Goal: Transaction & Acquisition: Book appointment/travel/reservation

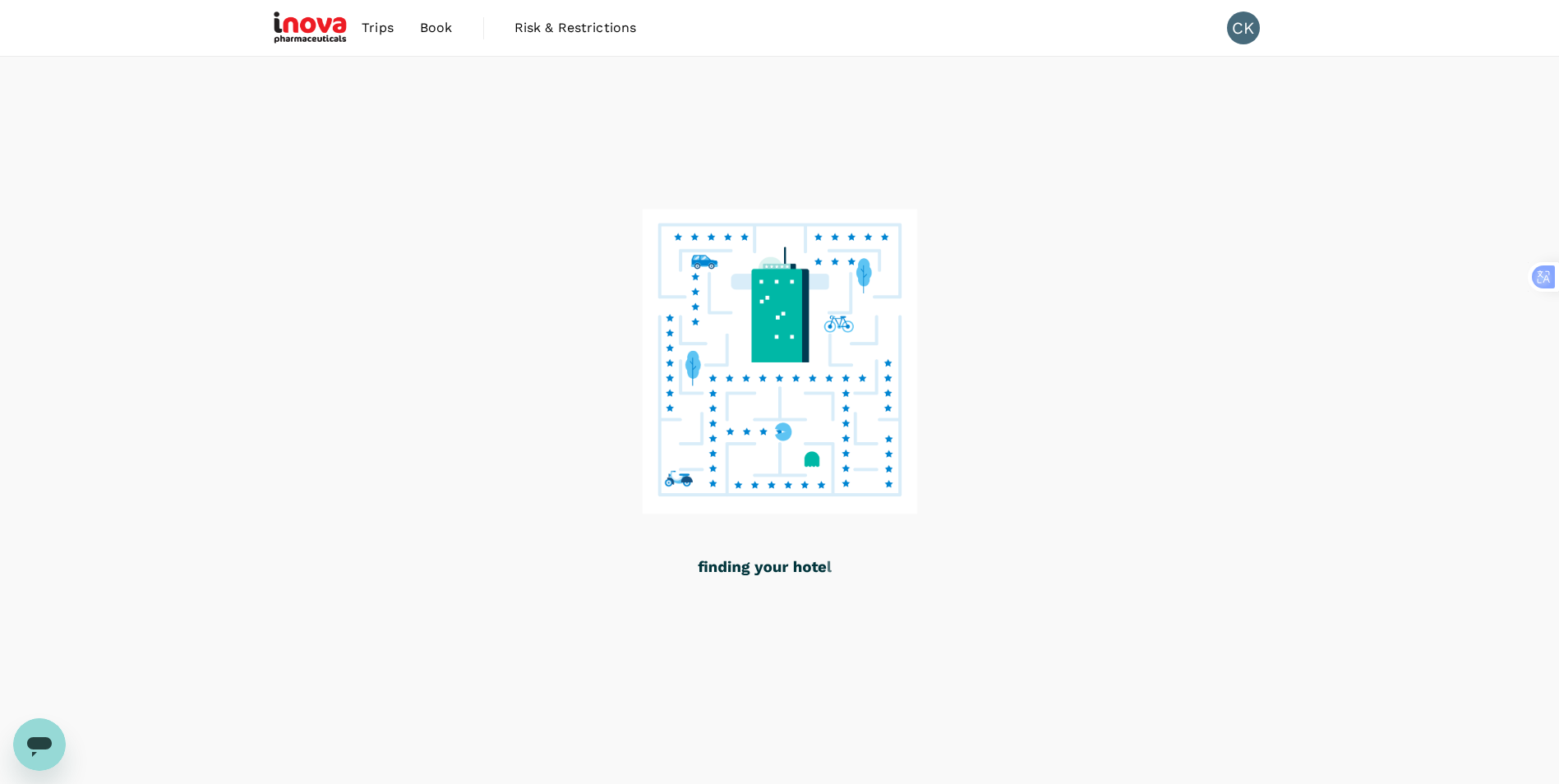
click at [382, 31] on span "Trips" at bounding box center [377, 28] width 32 height 19
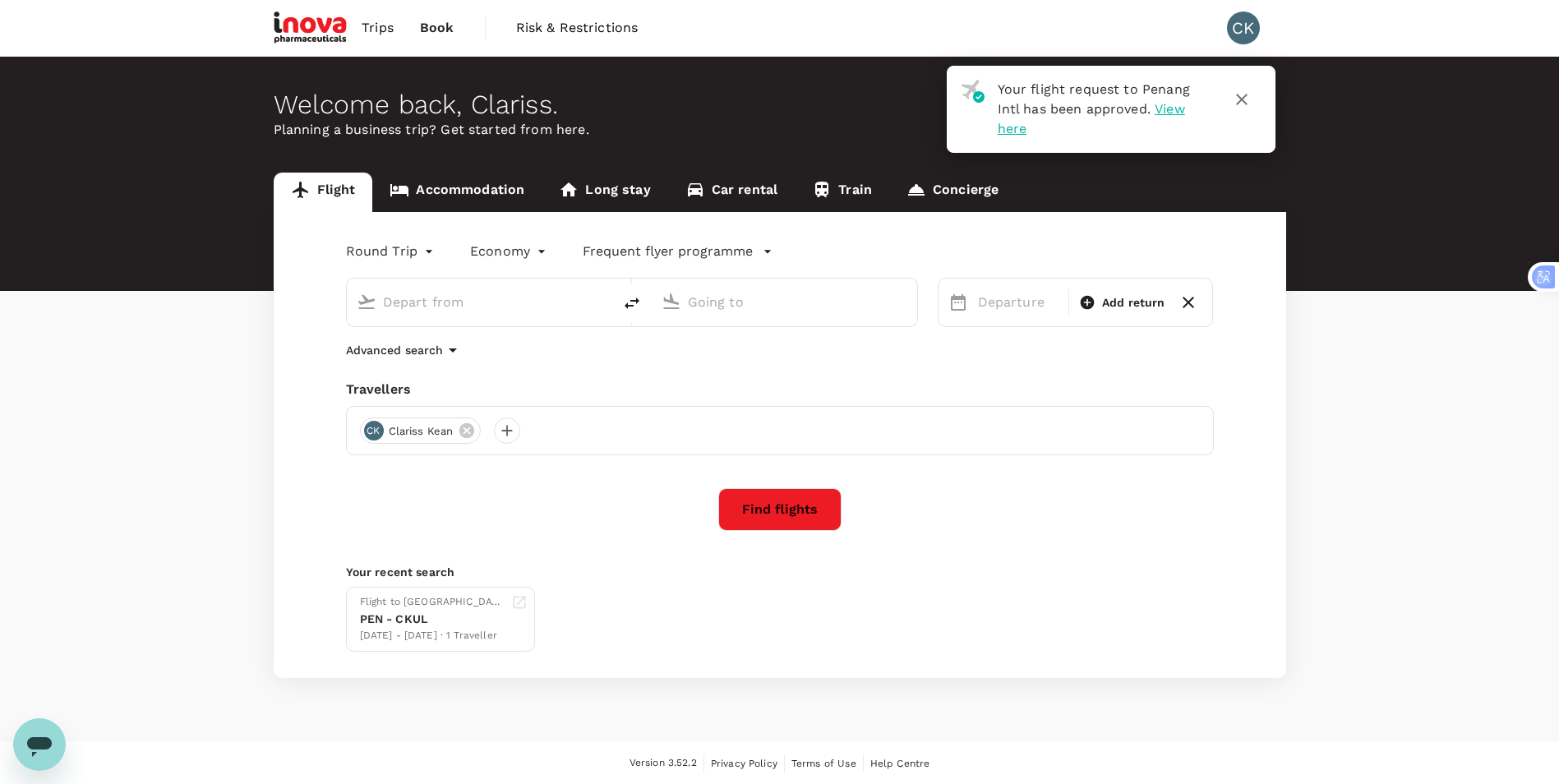
type input "roundtrip"
type input "Penang Intl (PEN)"
type input "Kuala Lumpur, Malaysia (any)"
click at [1244, 99] on icon "button" at bounding box center [1242, 99] width 19 height 19
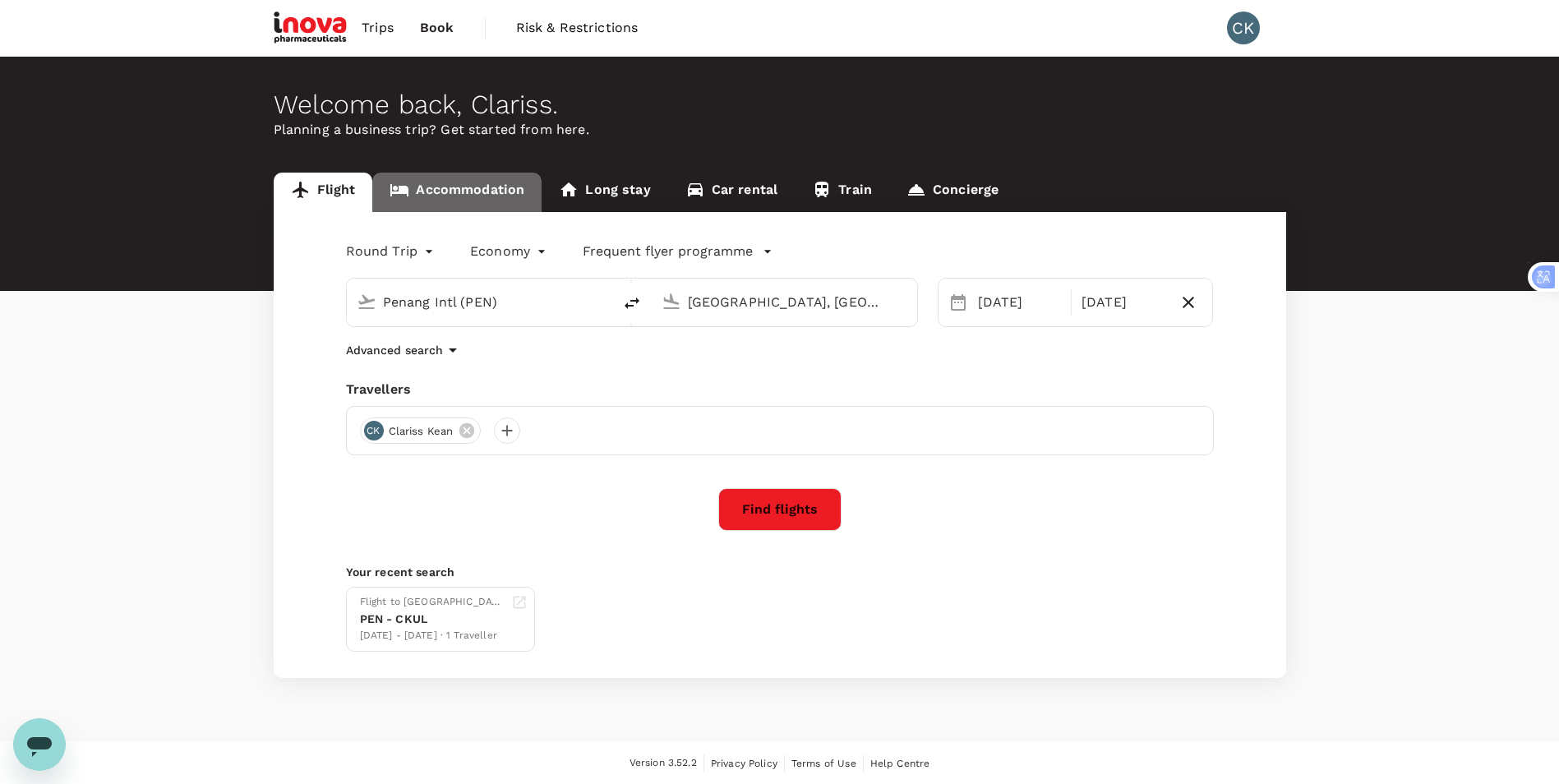
click at [457, 186] on link "Accommodation" at bounding box center [458, 192] width 170 height 40
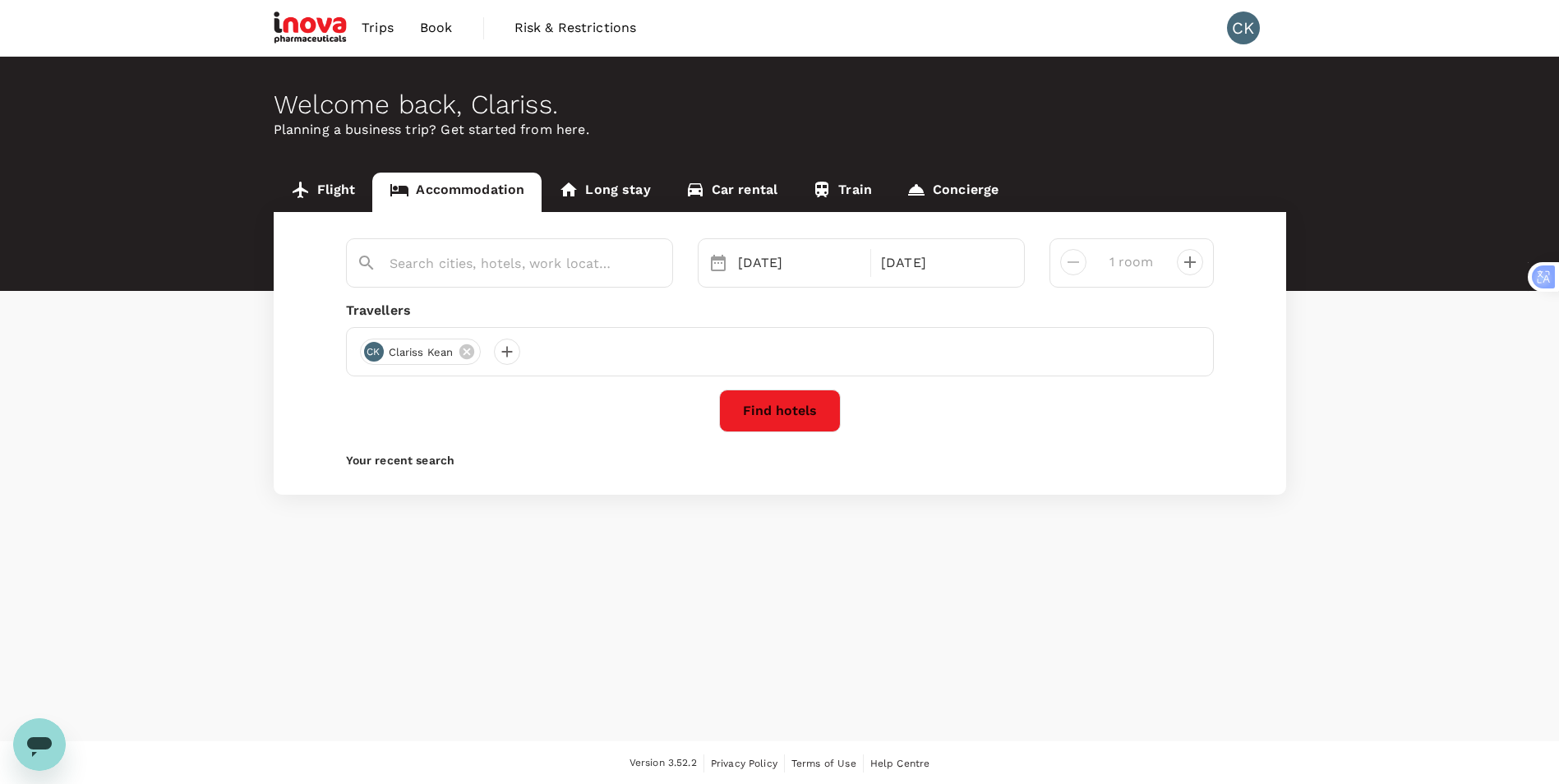
type input "Ipoh"
click at [847, 269] on div "02 Oct" at bounding box center [800, 263] width 137 height 33
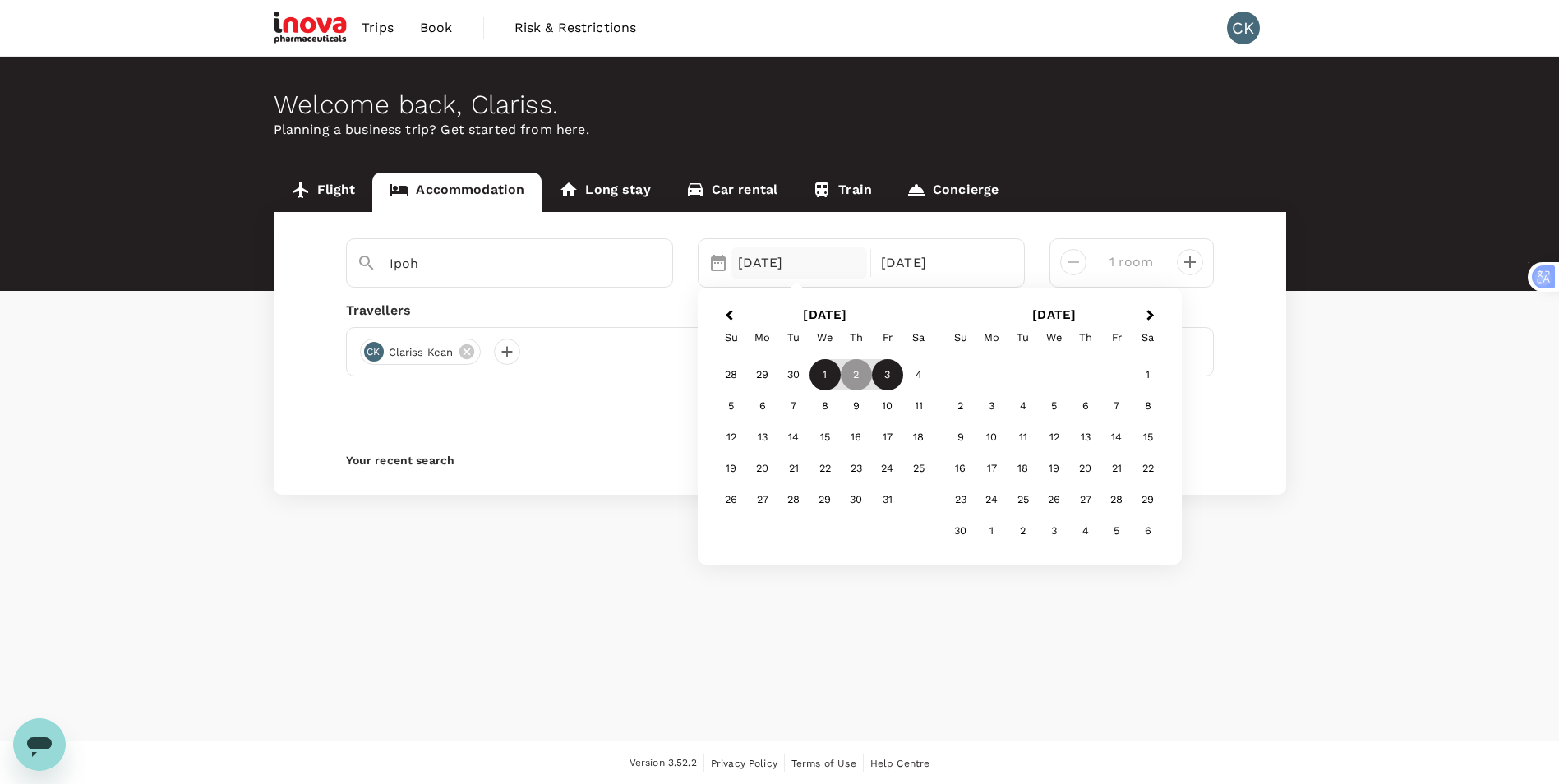
click at [829, 374] on div "1" at bounding box center [826, 374] width 31 height 31
click at [855, 374] on div "2" at bounding box center [857, 374] width 31 height 31
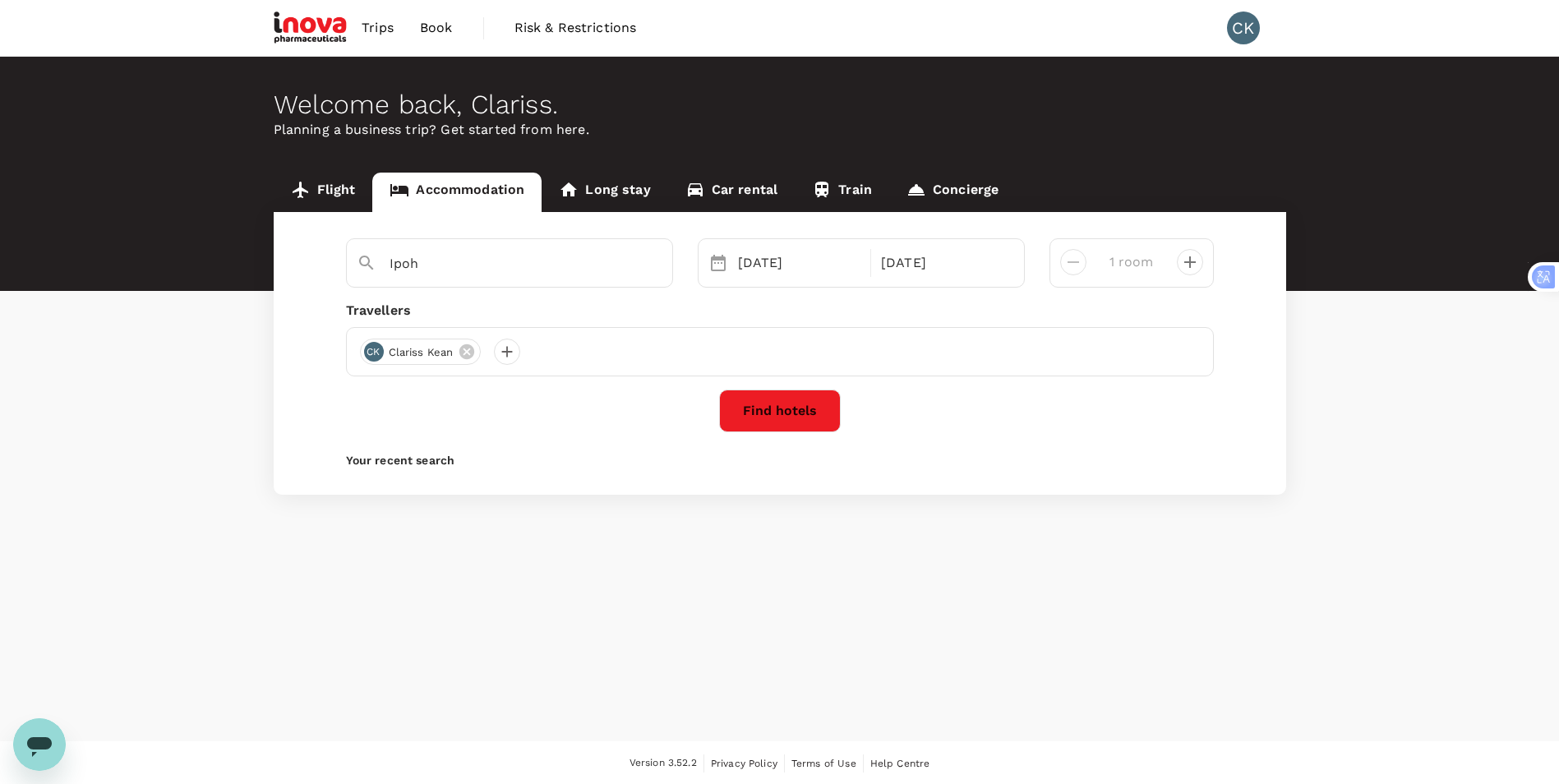
click at [783, 407] on button "Find hotels" at bounding box center [780, 410] width 122 height 42
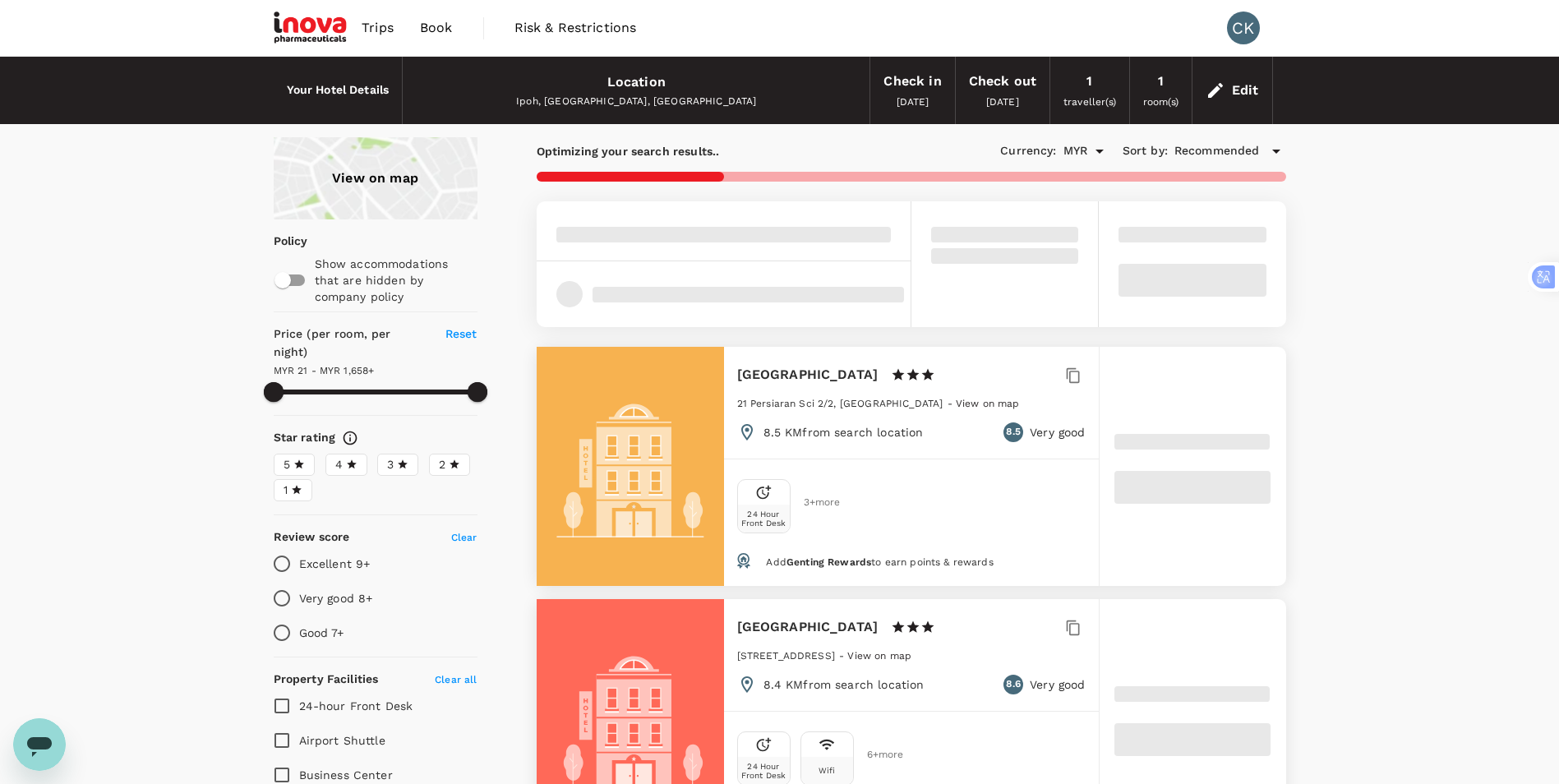
type input "1656.89"
type input "MYR"
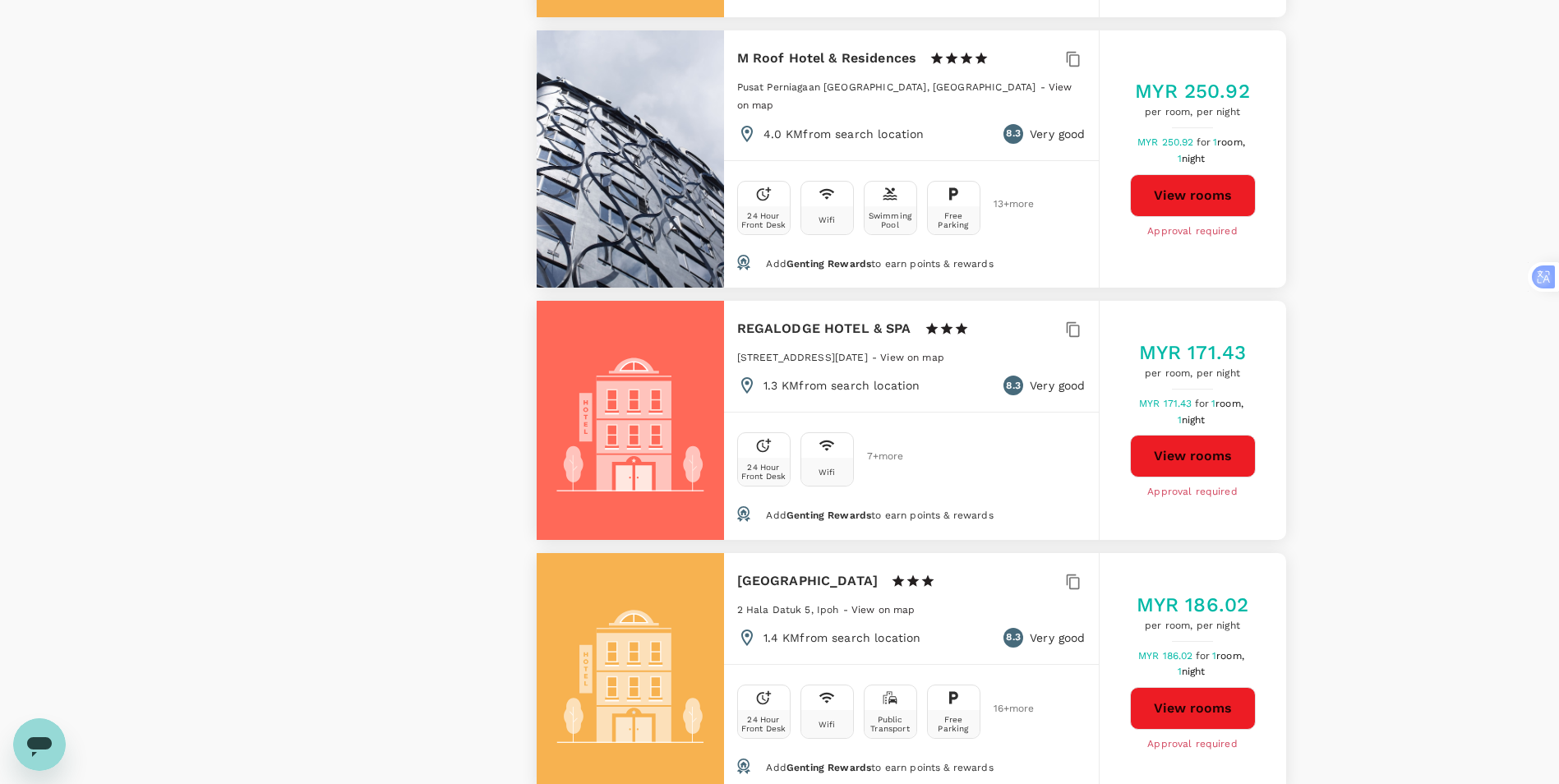
scroll to position [4191, 0]
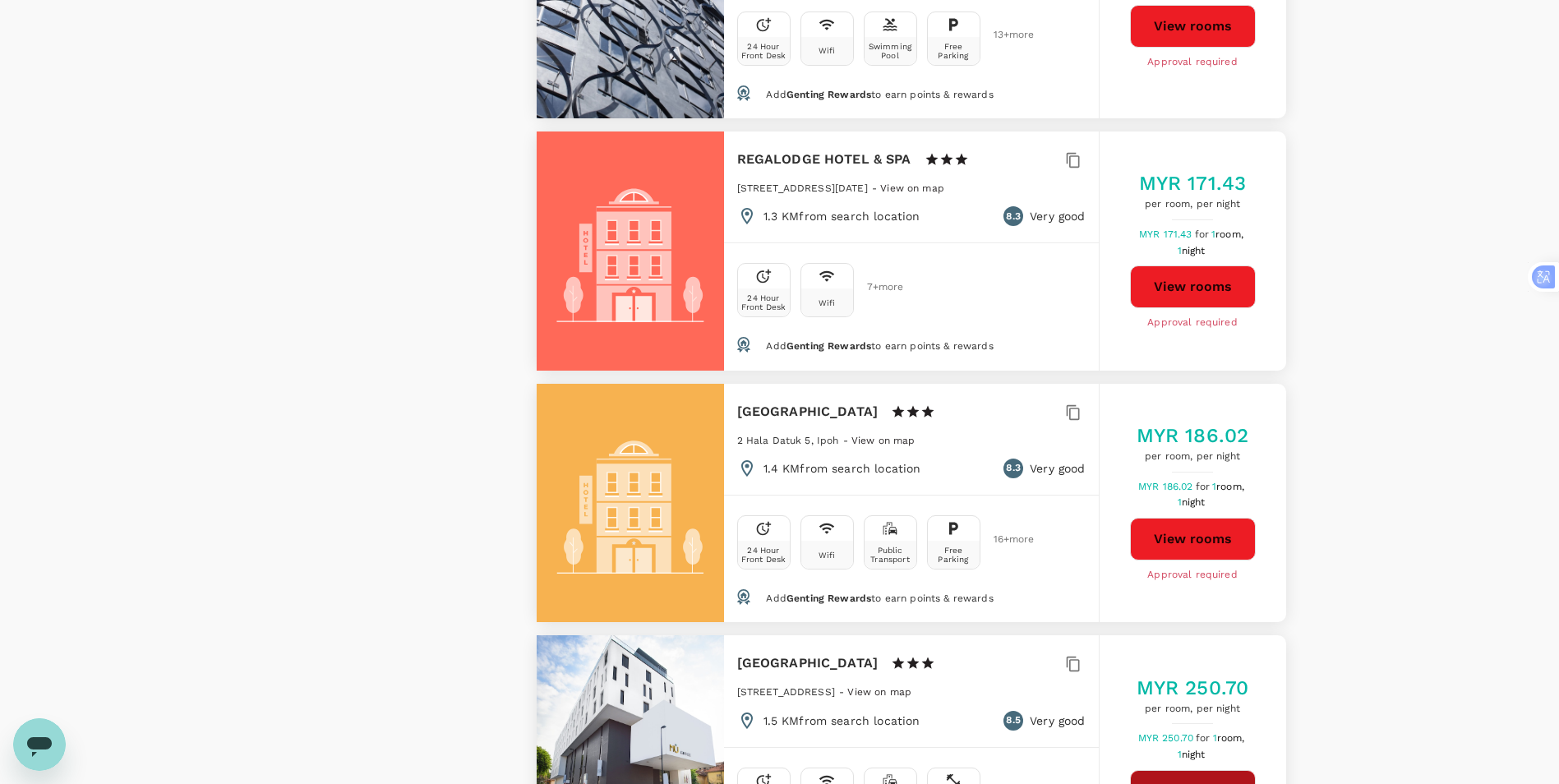
click at [1204, 770] on button "View rooms" at bounding box center [1193, 791] width 125 height 42
type input "1656.89"
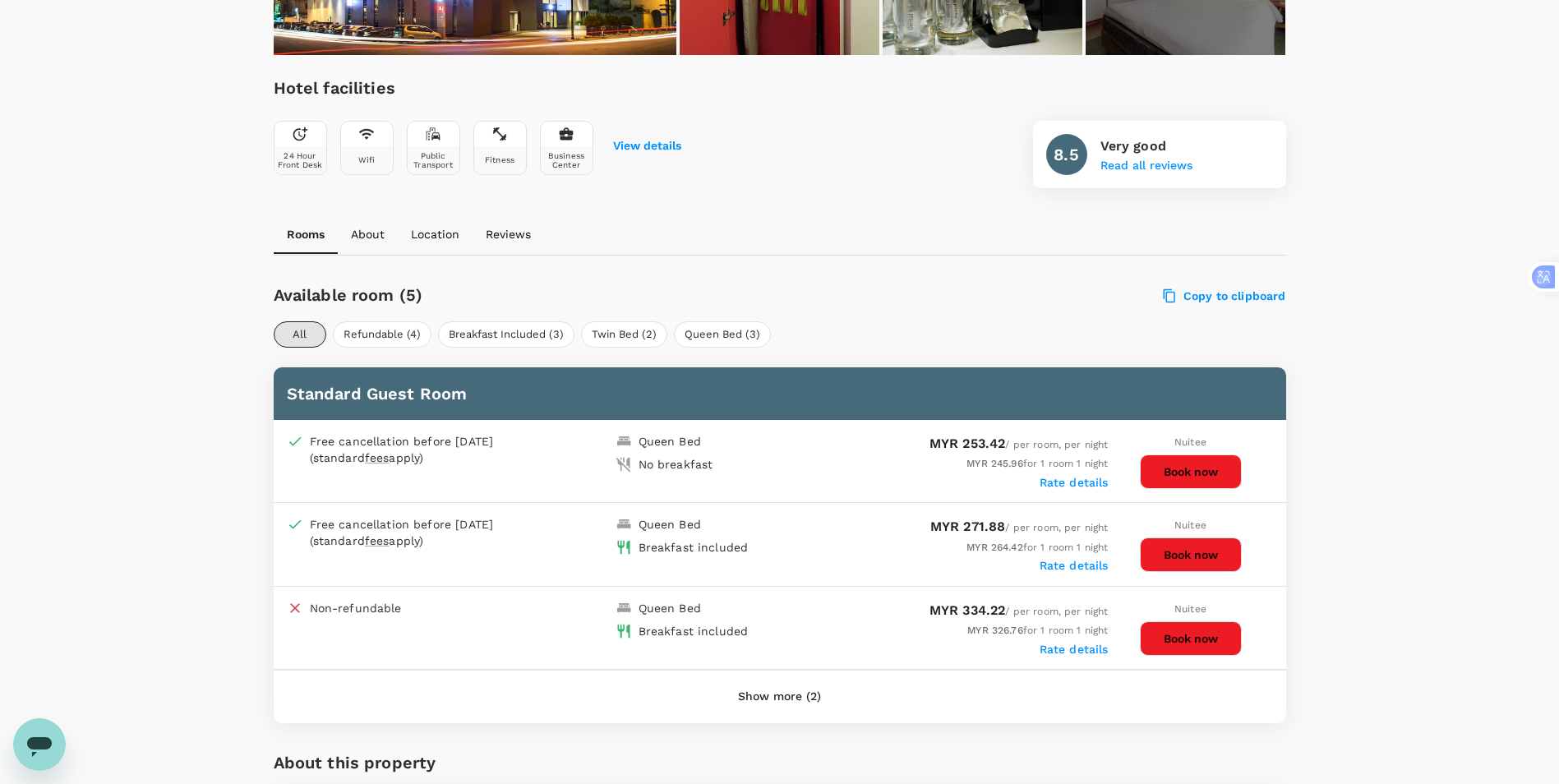
scroll to position [658, 0]
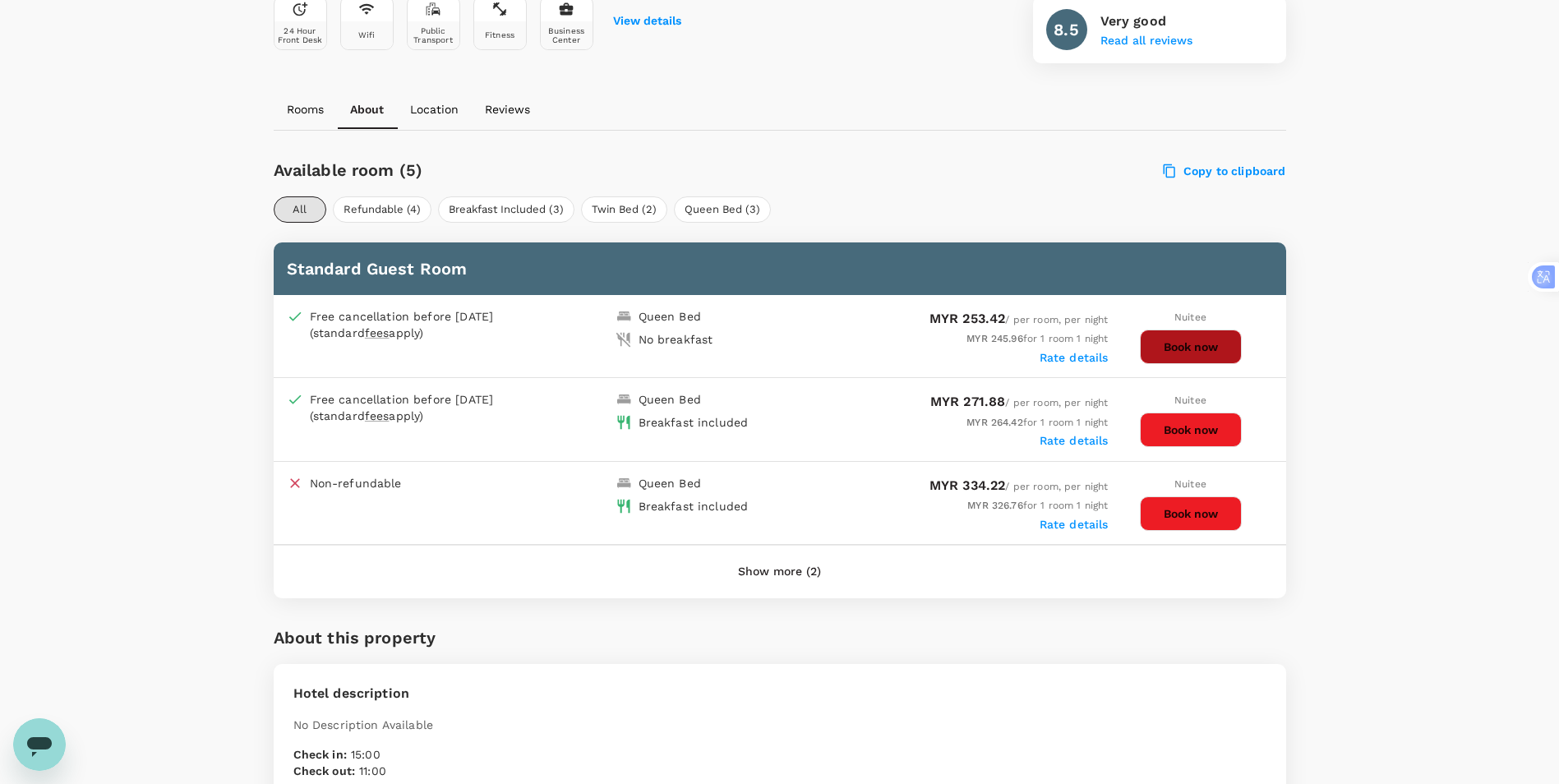
click at [1172, 353] on button "Book now" at bounding box center [1191, 346] width 101 height 34
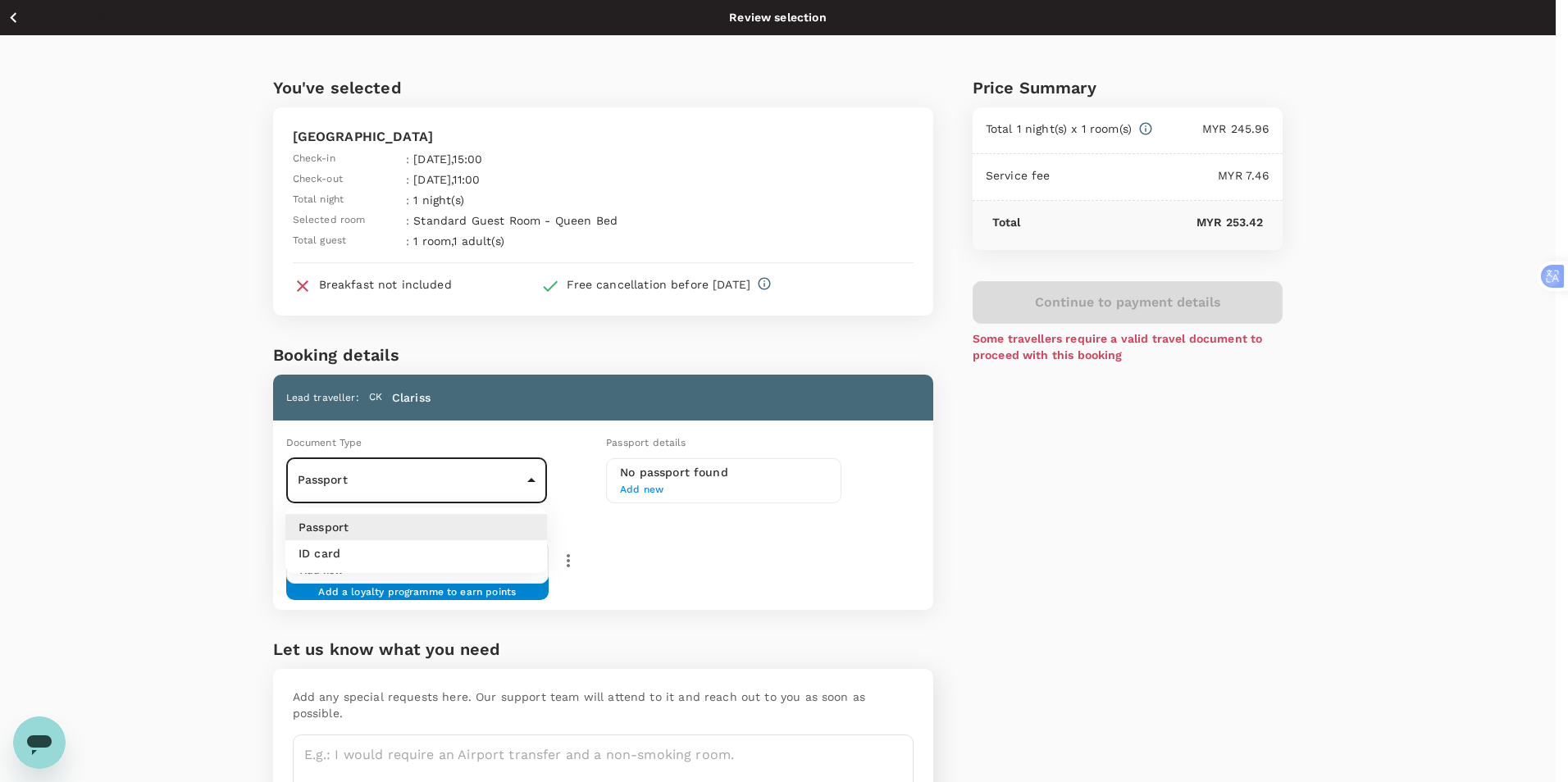
click at [478, 485] on body "Back to hotel details Review selection You've selected MÙ Hotel Check-in : 01 O…" at bounding box center [784, 442] width 1568 height 884
click at [458, 557] on li "ID card" at bounding box center [416, 553] width 261 height 27
type input "Id card"
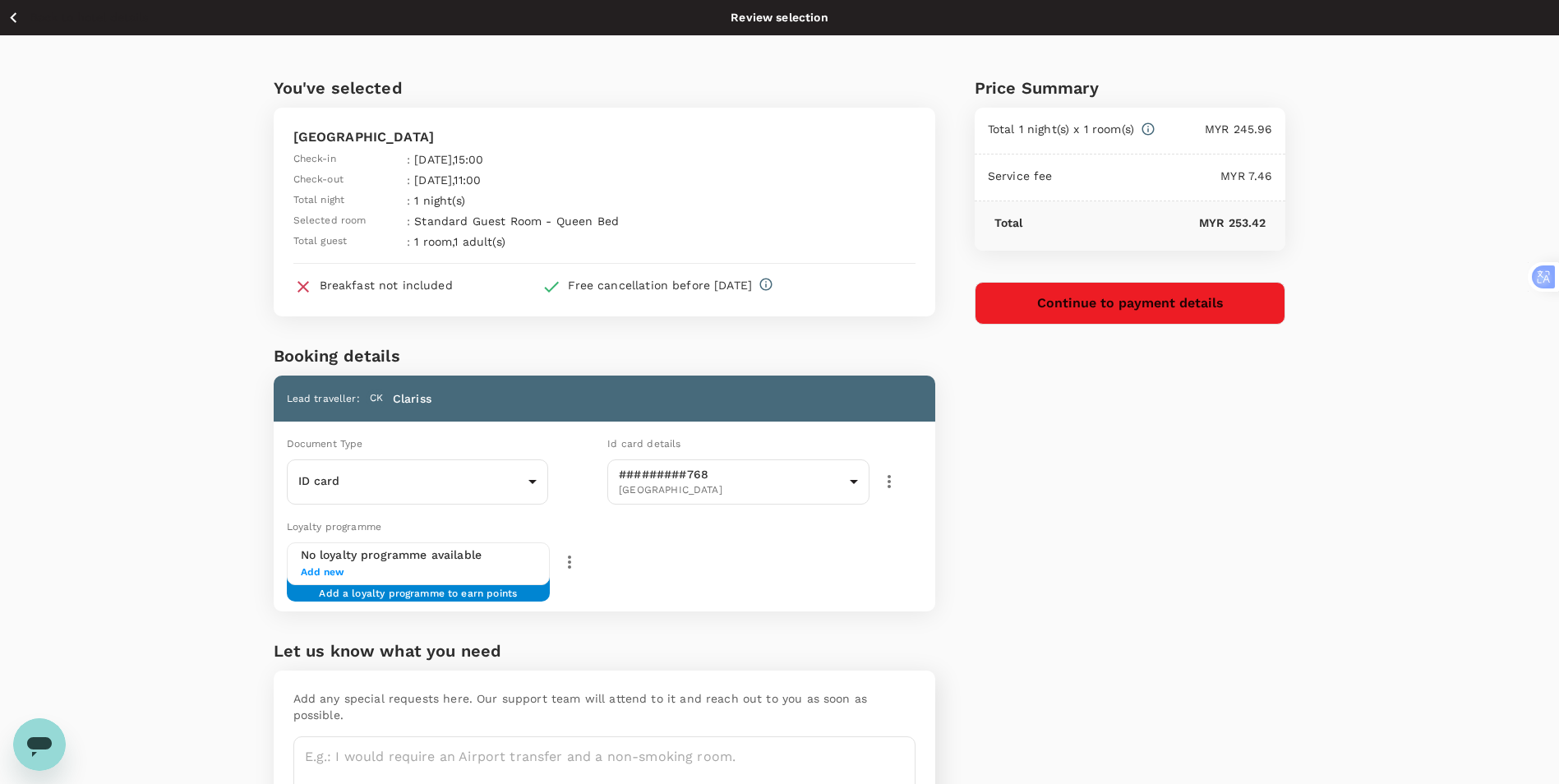
click at [315, 569] on span "Add new" at bounding box center [419, 573] width 236 height 17
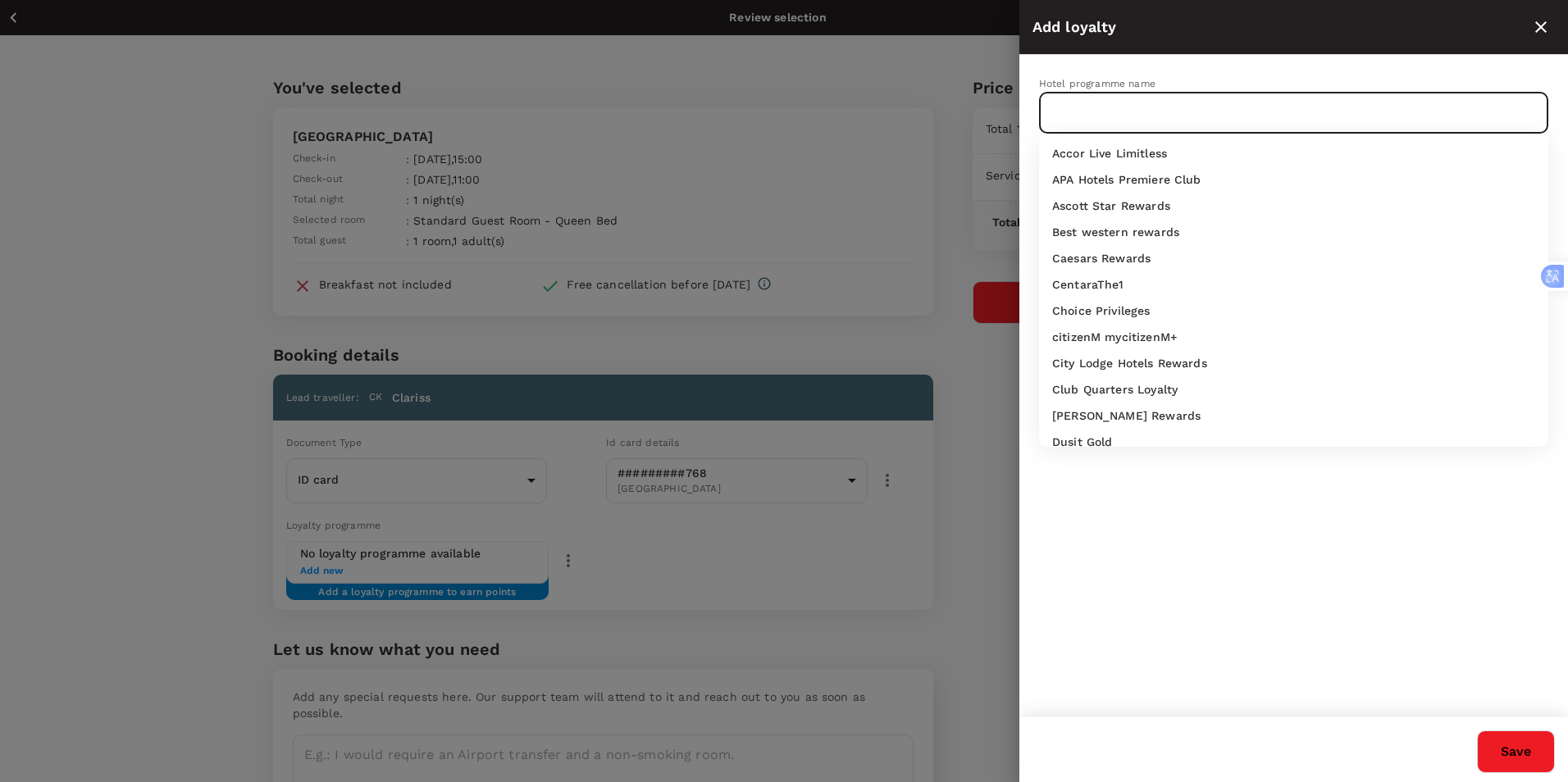
click at [1107, 117] on input "text" at bounding box center [1281, 113] width 470 height 31
click at [60, 236] on div at bounding box center [784, 391] width 1568 height 782
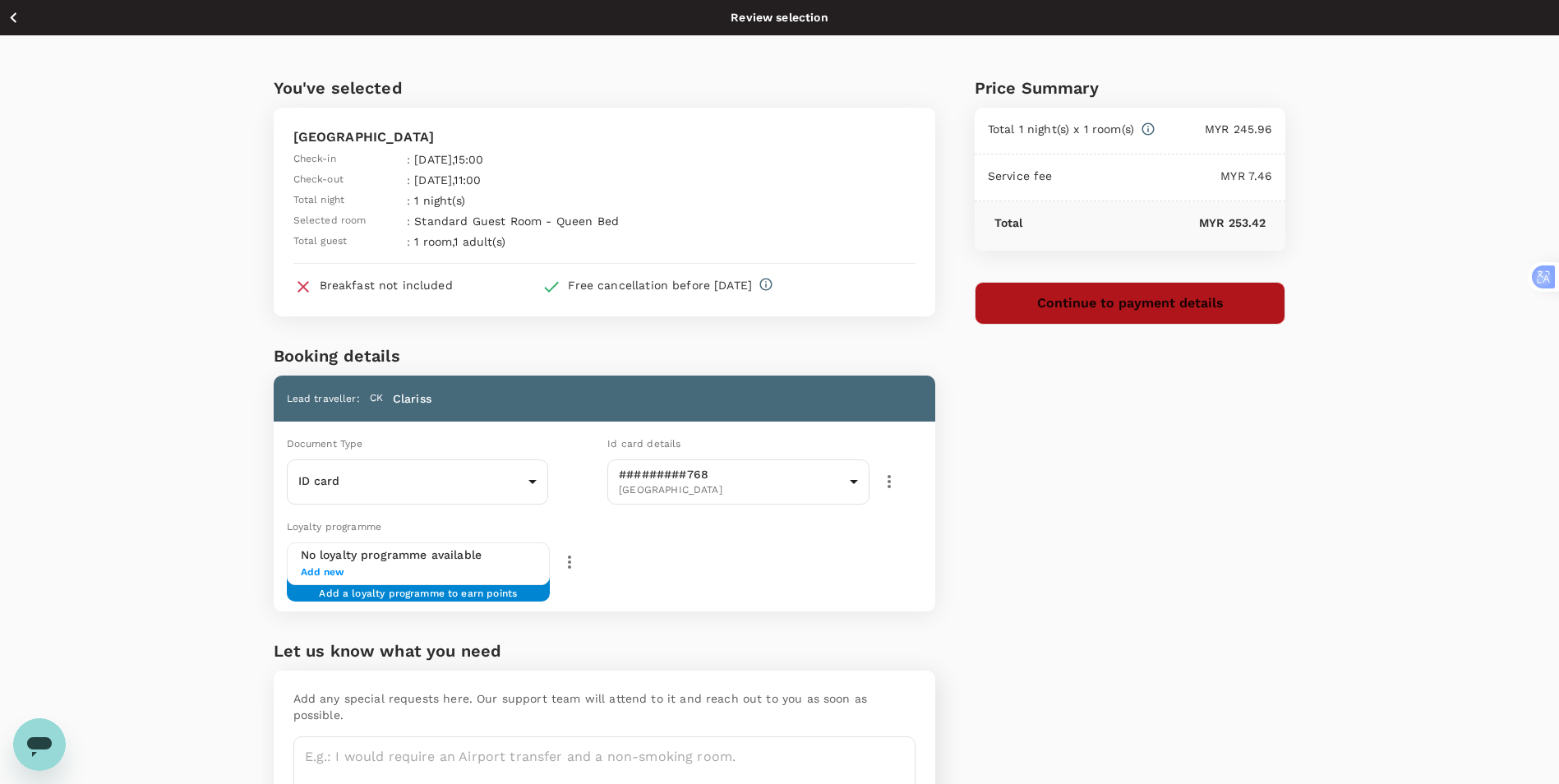
click at [1007, 304] on button "Continue to payment details" at bounding box center [1131, 303] width 312 height 42
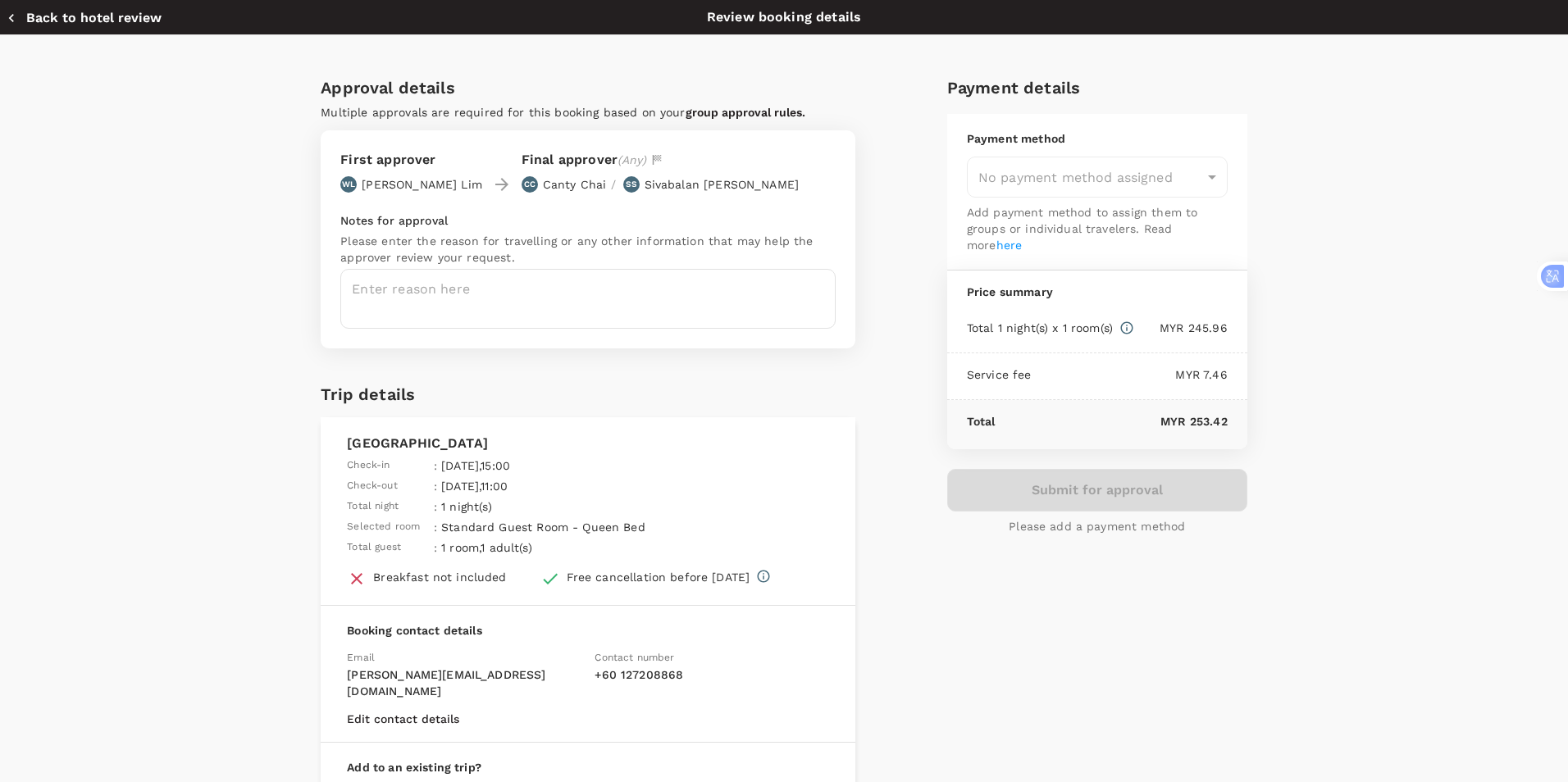
type input "9f7f1804-cf76-43be-af6d-b0ef394766be"
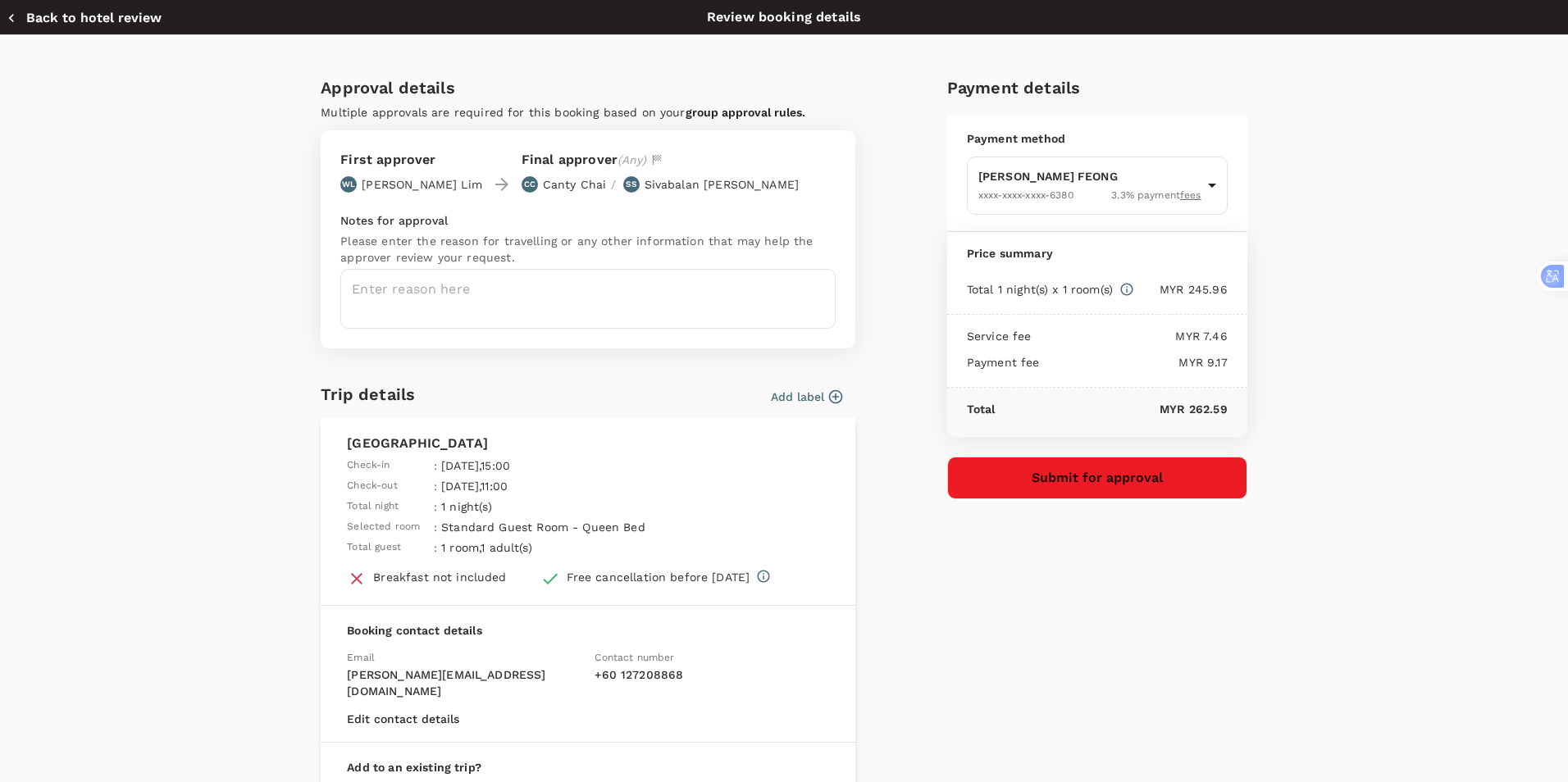
click at [1051, 479] on button "Submit for approval" at bounding box center [1097, 477] width 300 height 42
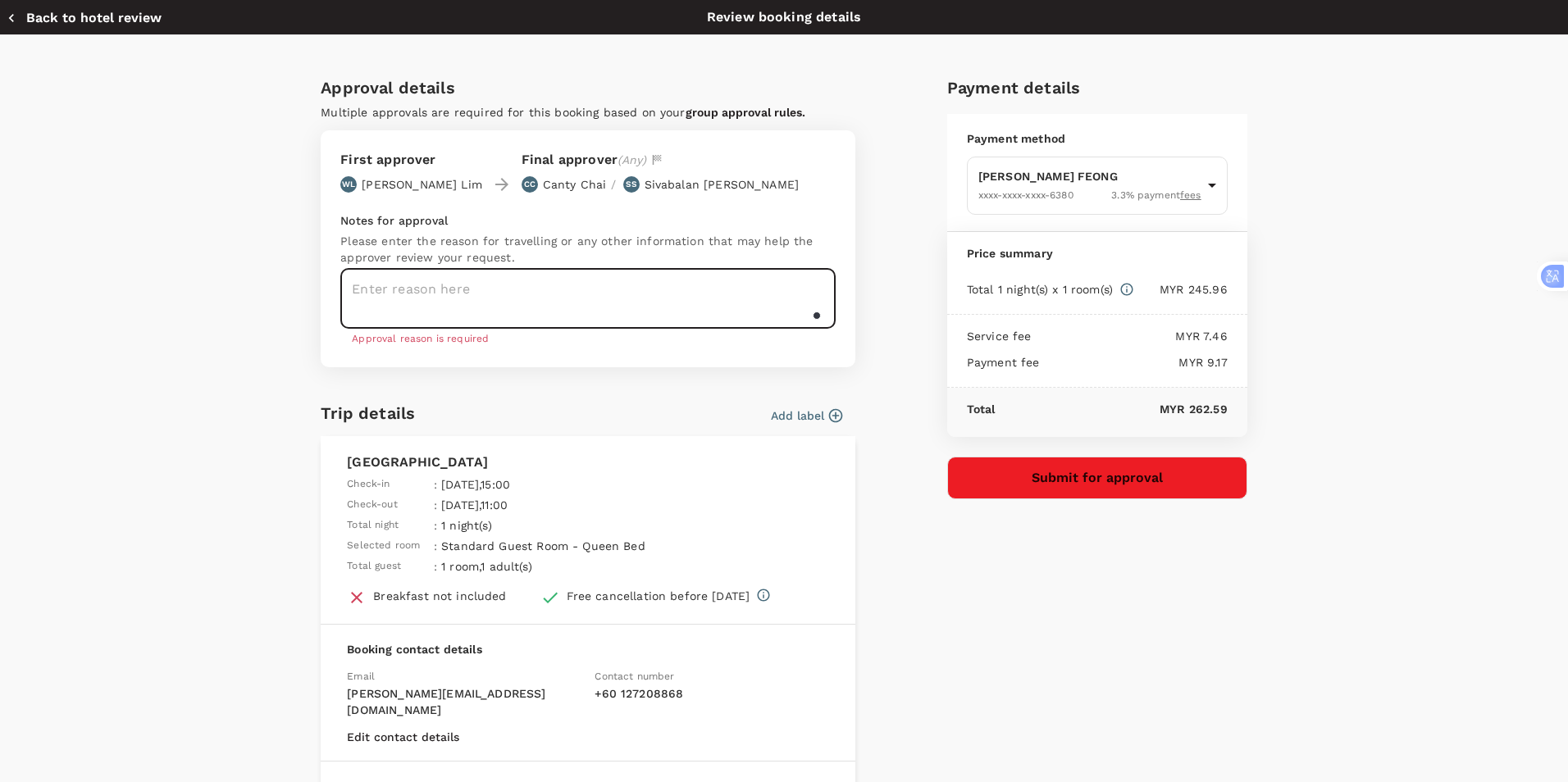
click at [475, 293] on textarea at bounding box center [588, 298] width 495 height 60
click at [789, 781] on html "Back to hotel details Review selection You've selected MÙ Hotel Check-in : 01 O…" at bounding box center [784, 442] width 1568 height 884
click at [676, 302] on textarea at bounding box center [588, 298] width 495 height 60
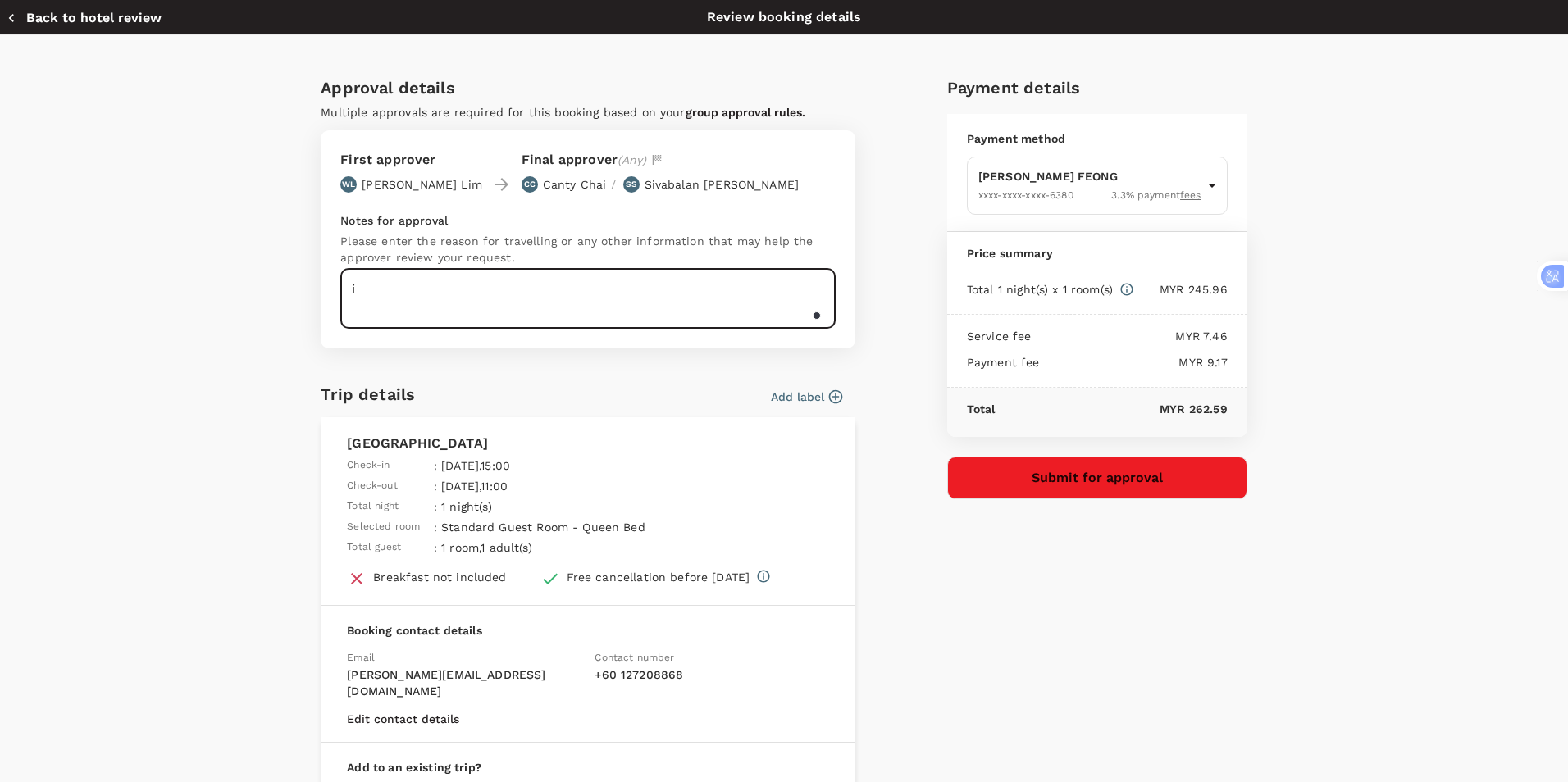
type textarea "i"
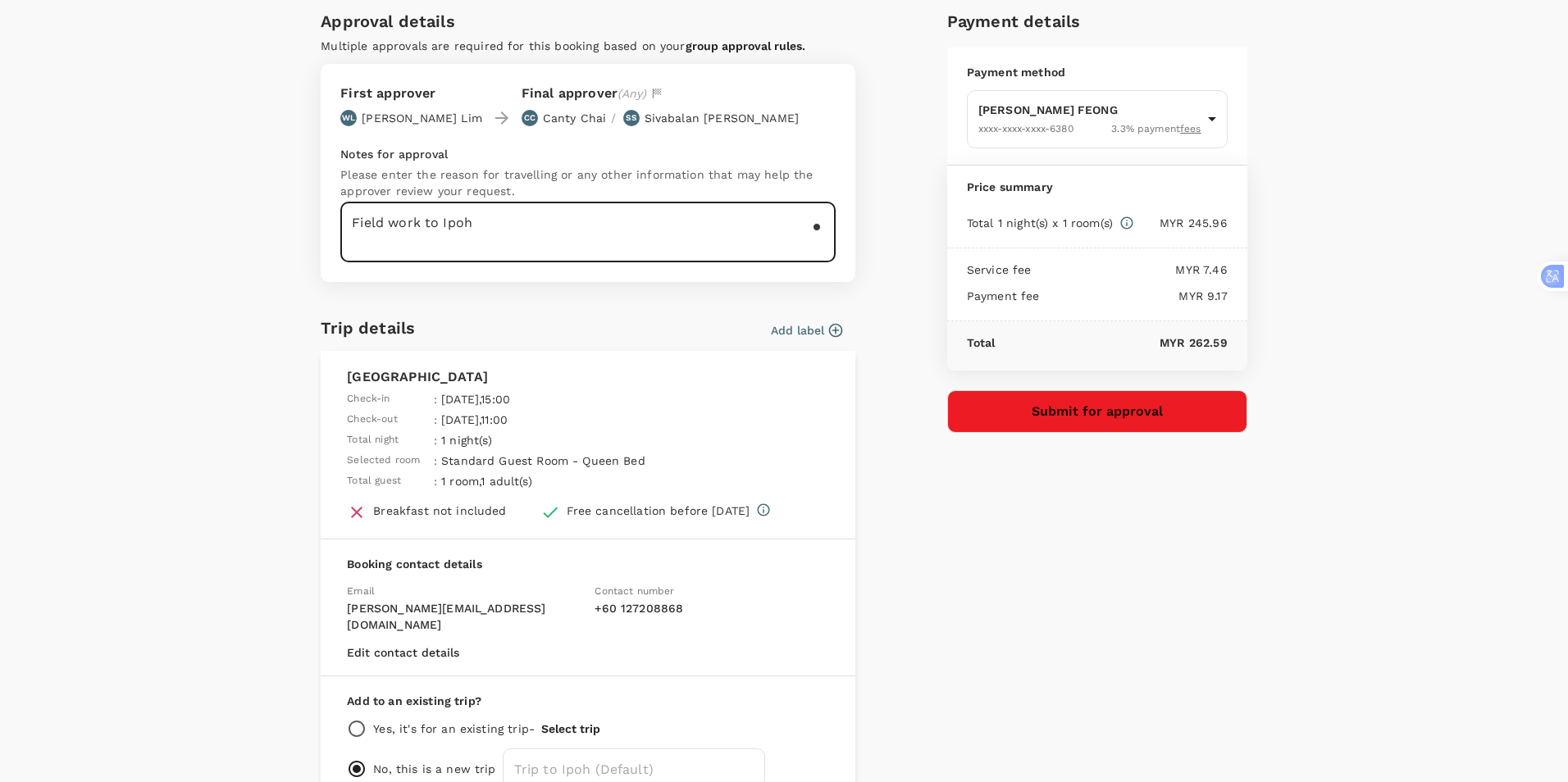
scroll to position [148, 0]
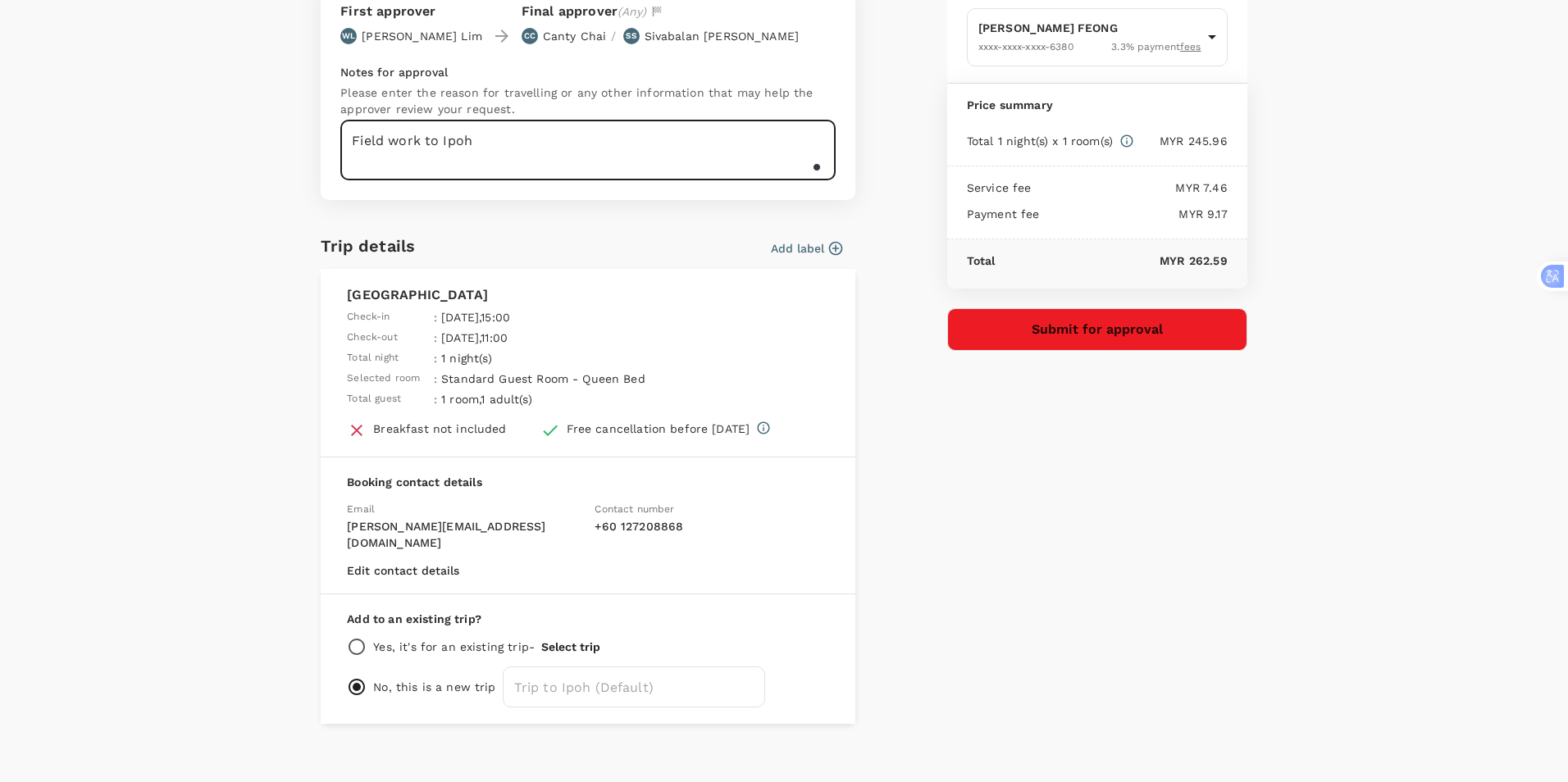
type textarea "Field work to Ipoh"
click at [1028, 333] on button "Submit for approval" at bounding box center [1097, 329] width 300 height 42
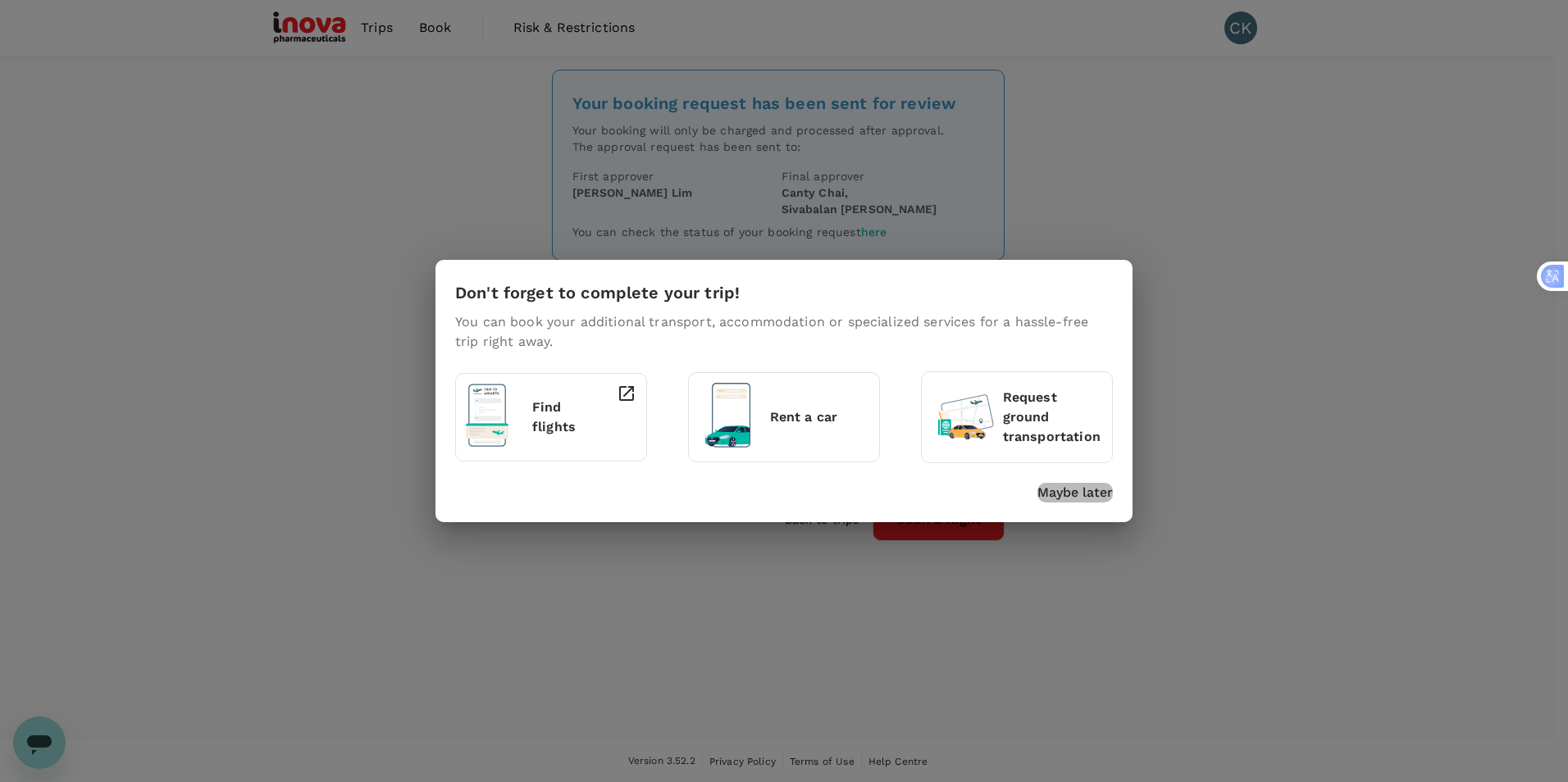
click at [1052, 496] on p "Maybe later" at bounding box center [1075, 492] width 75 height 19
